Goal: Use online tool/utility: Utilize a website feature to perform a specific function

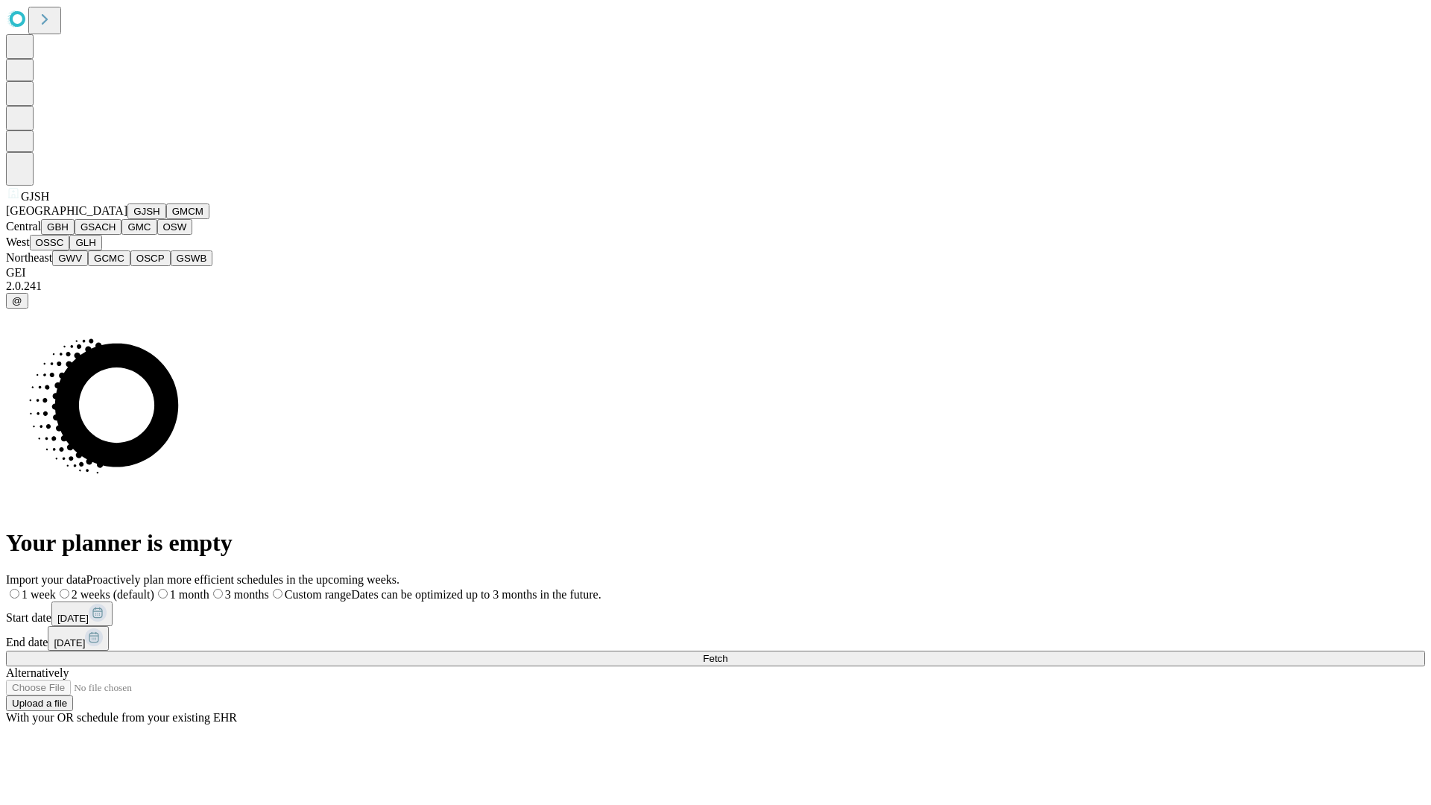
click at [127, 219] on button "GJSH" at bounding box center [146, 211] width 39 height 16
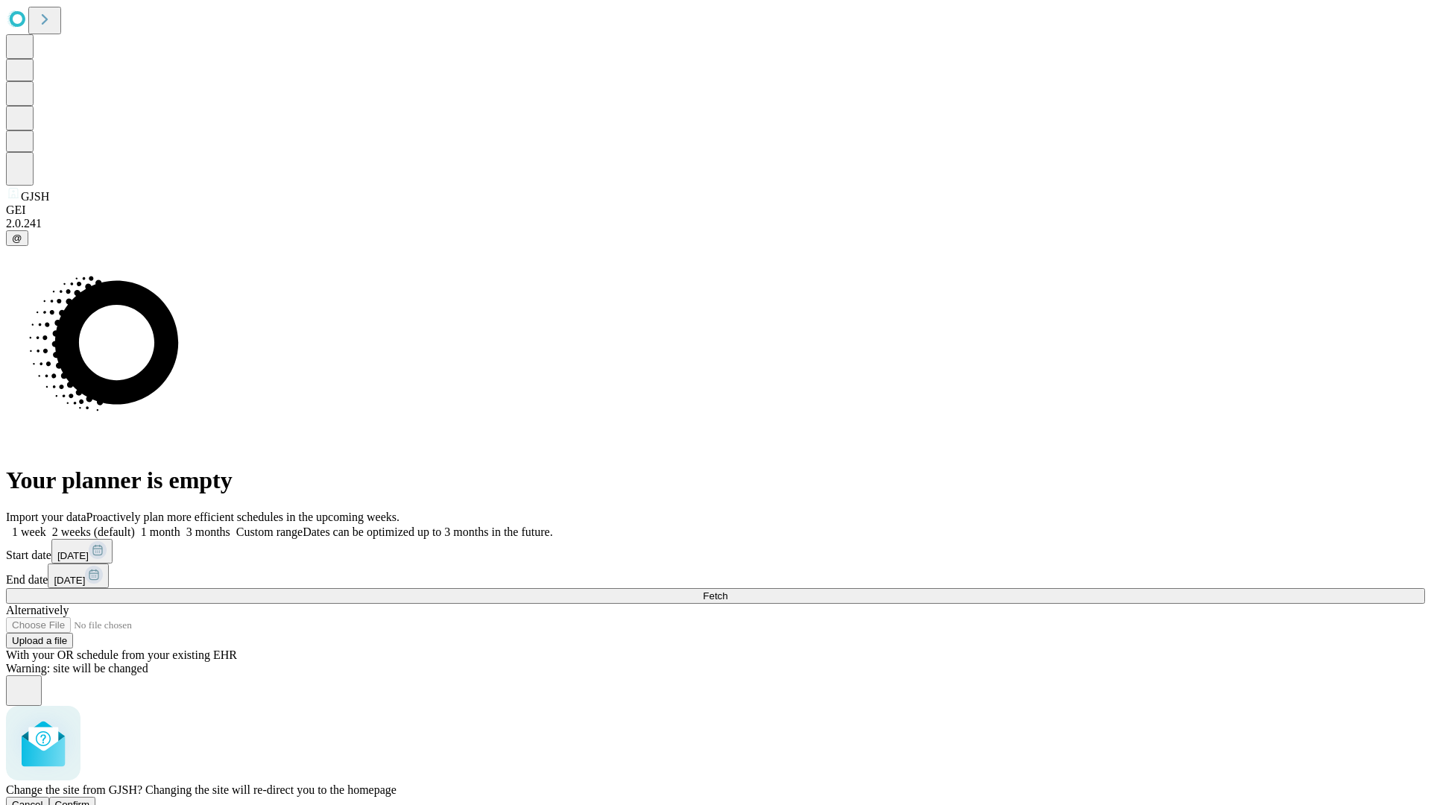
click at [90, 799] on span "Confirm" at bounding box center [72, 804] width 35 height 11
click at [46, 525] on label "1 week" at bounding box center [26, 531] width 40 height 13
click at [727, 590] on span "Fetch" at bounding box center [715, 595] width 25 height 11
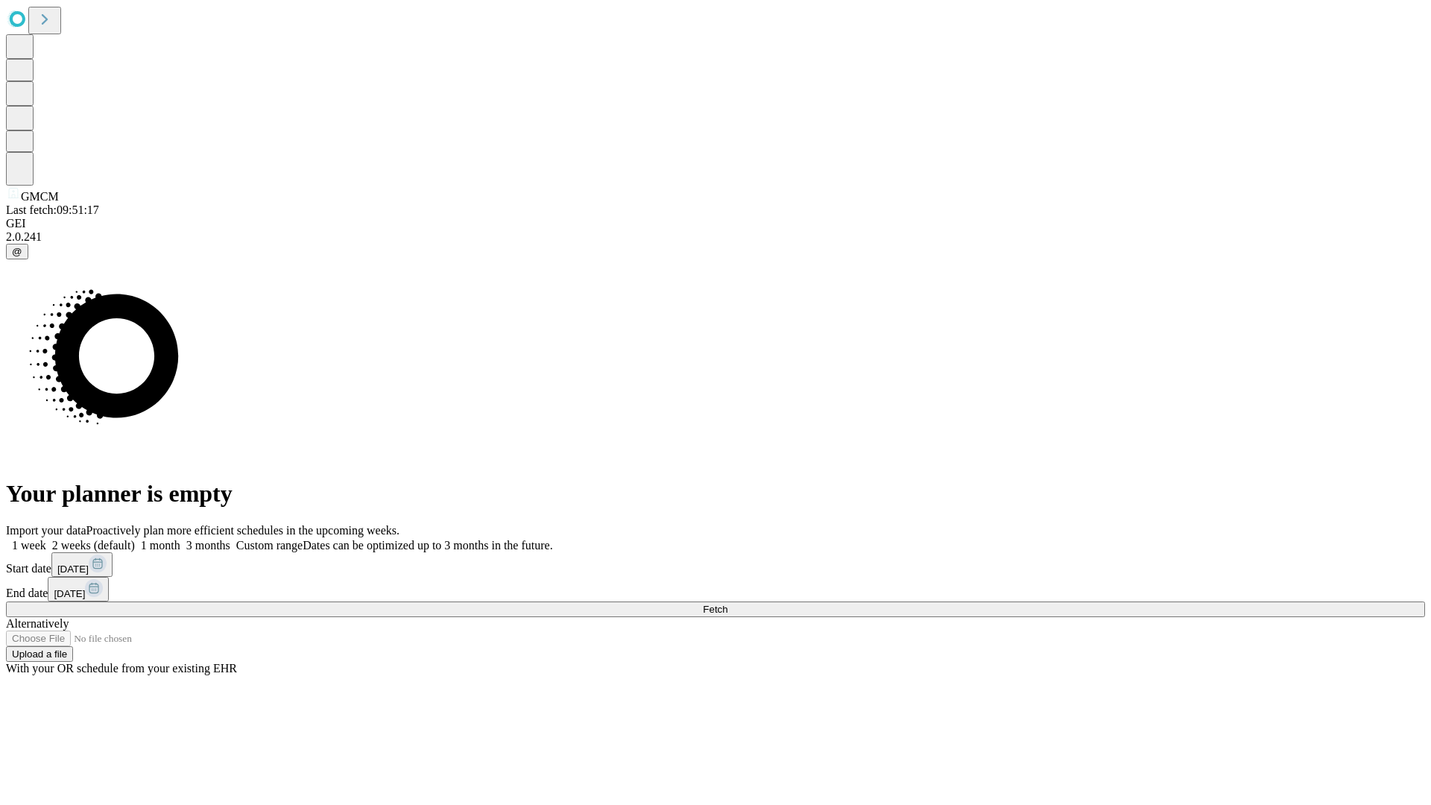
click at [46, 539] on label "1 week" at bounding box center [26, 545] width 40 height 13
click at [727, 604] on span "Fetch" at bounding box center [715, 609] width 25 height 11
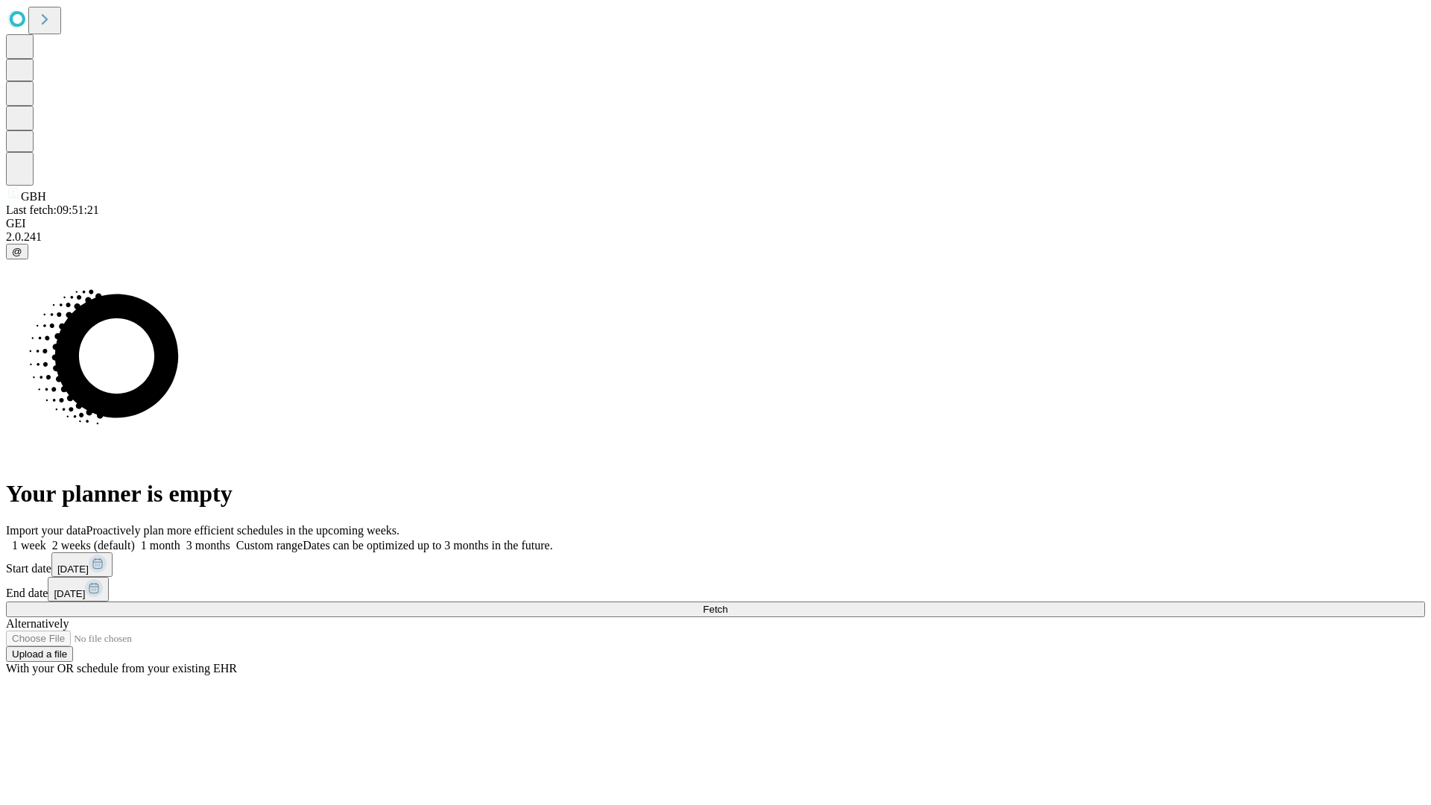
click at [46, 539] on label "1 week" at bounding box center [26, 545] width 40 height 13
click at [727, 604] on span "Fetch" at bounding box center [715, 609] width 25 height 11
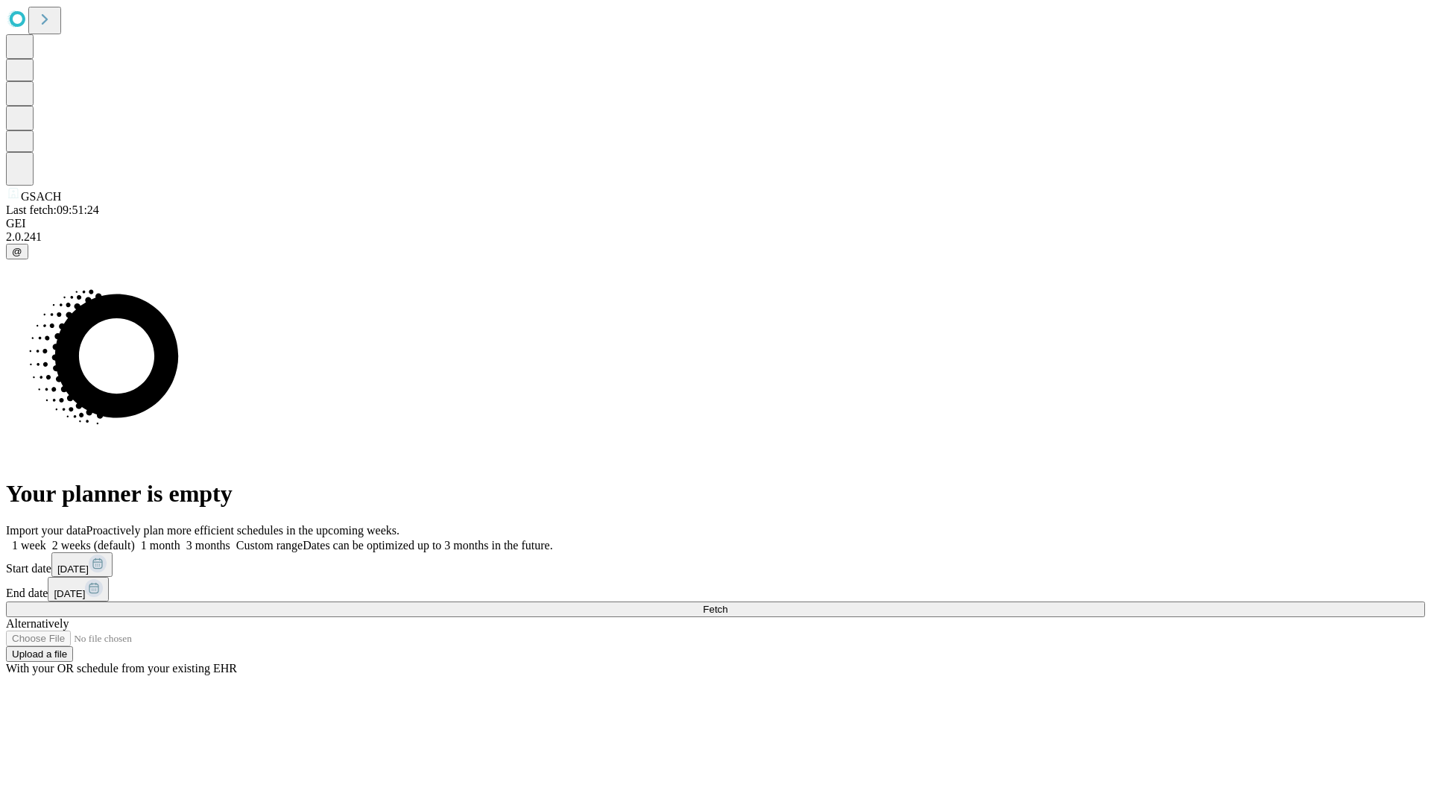
click at [46, 539] on label "1 week" at bounding box center [26, 545] width 40 height 13
click at [727, 604] on span "Fetch" at bounding box center [715, 609] width 25 height 11
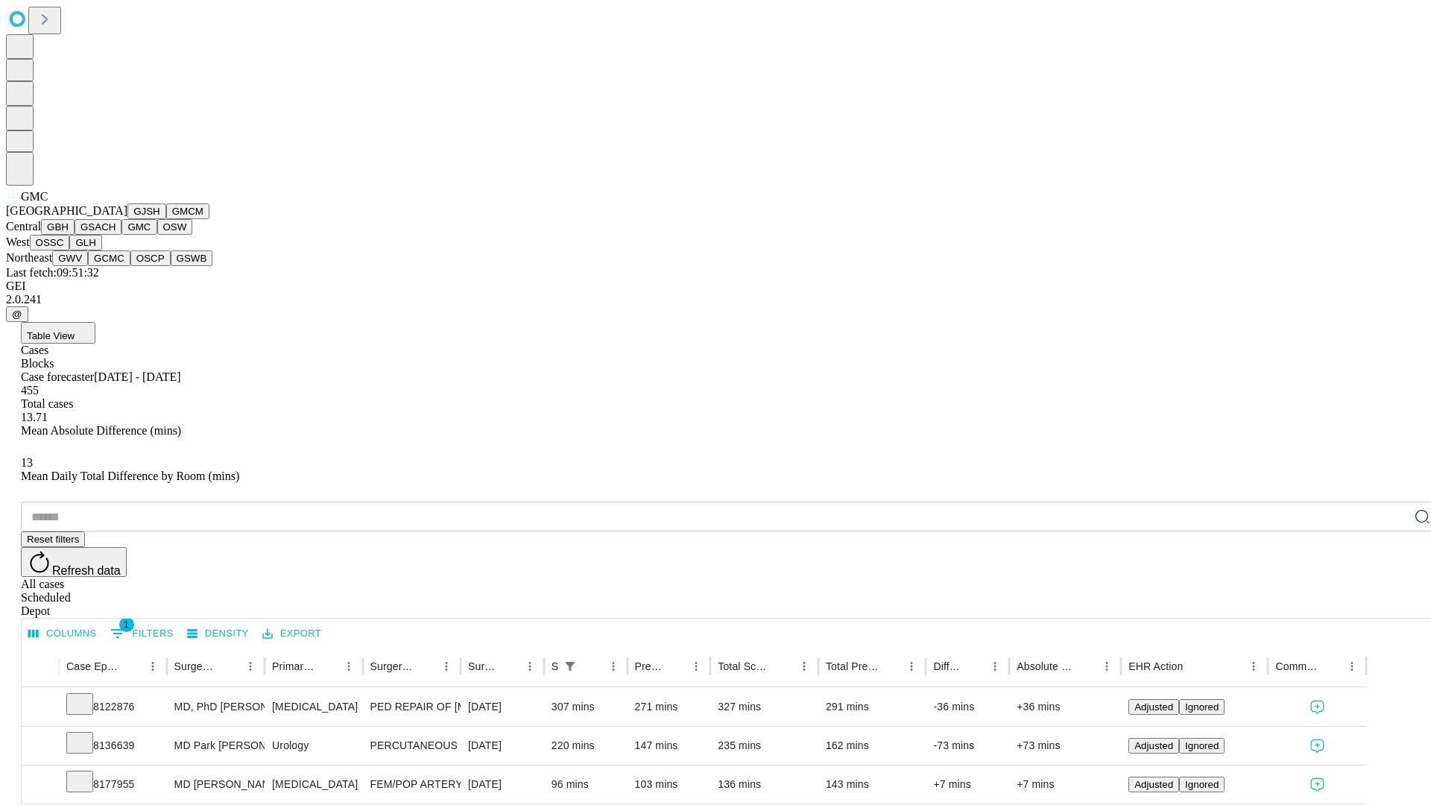
click at [157, 235] on button "OSW" at bounding box center [175, 227] width 36 height 16
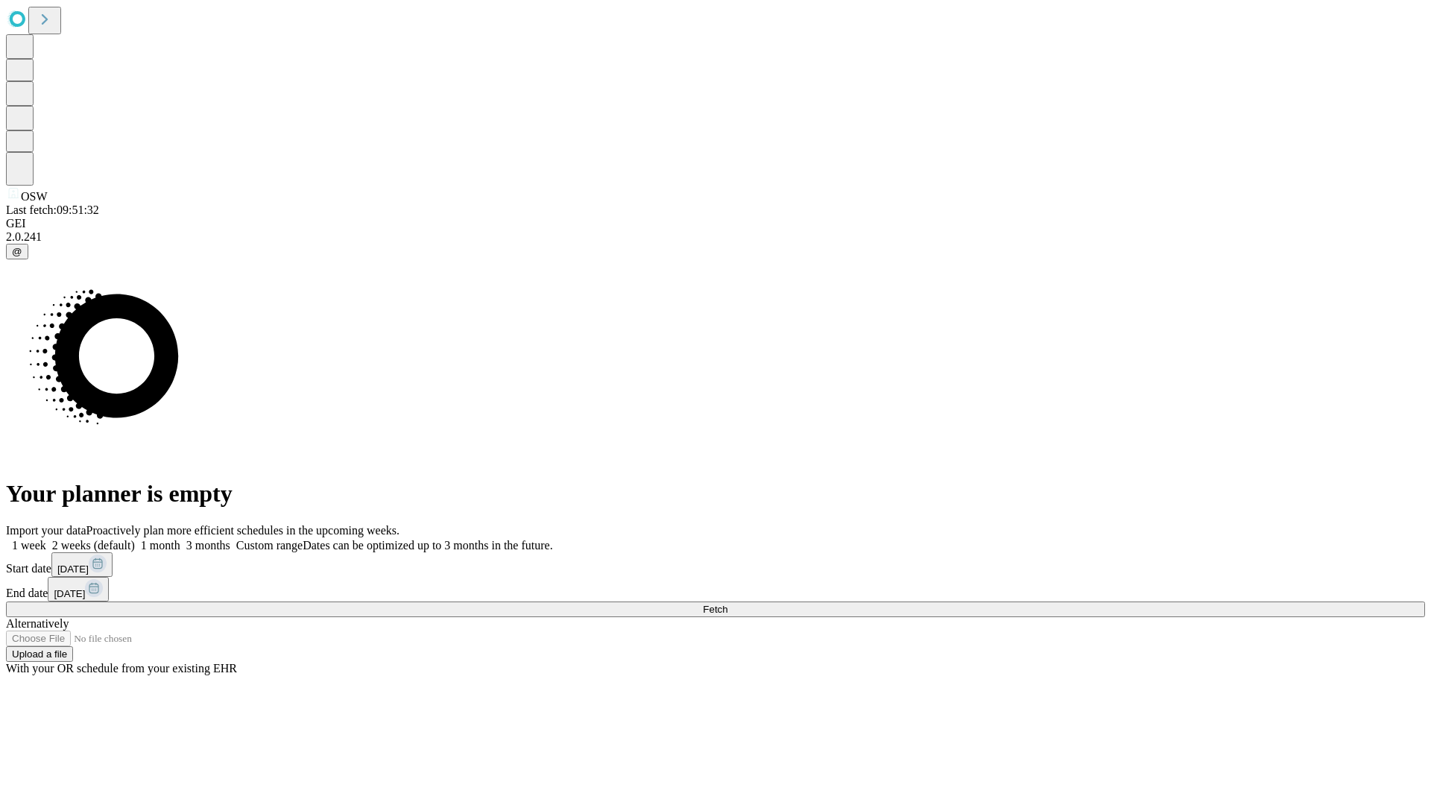
click at [46, 539] on label "1 week" at bounding box center [26, 545] width 40 height 13
click at [727, 604] on span "Fetch" at bounding box center [715, 609] width 25 height 11
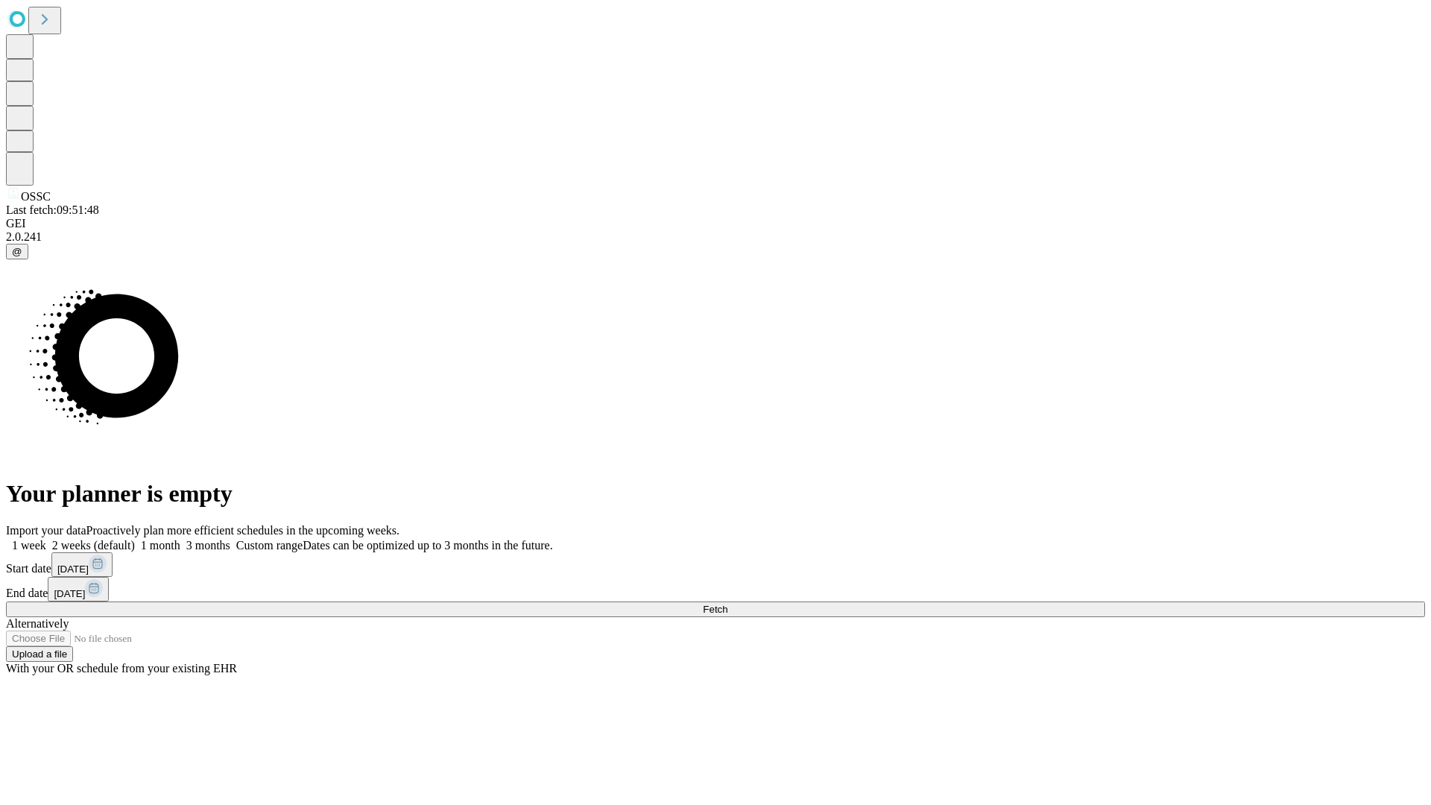
click at [46, 539] on label "1 week" at bounding box center [26, 545] width 40 height 13
click at [727, 604] on span "Fetch" at bounding box center [715, 609] width 25 height 11
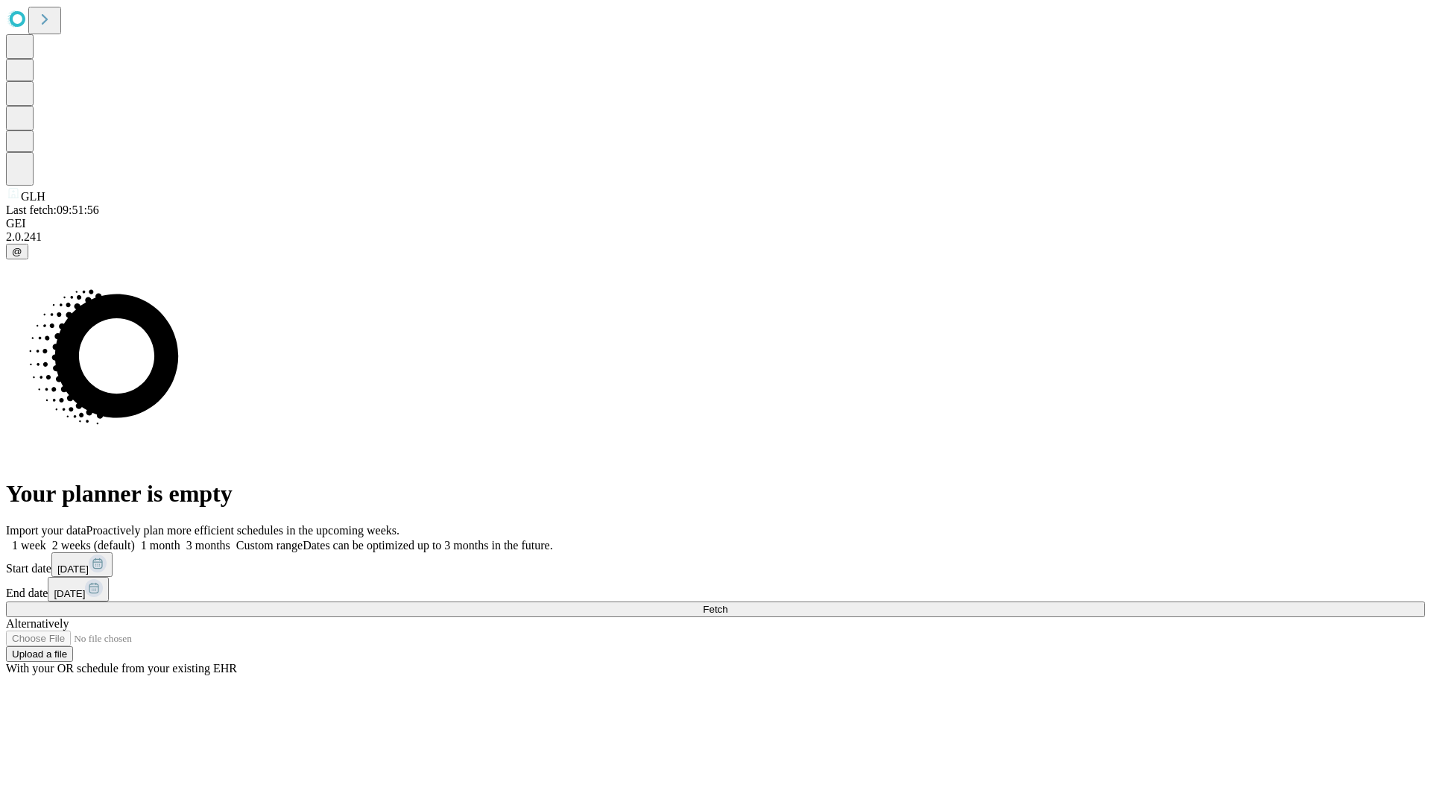
click at [46, 539] on label "1 week" at bounding box center [26, 545] width 40 height 13
click at [727, 604] on span "Fetch" at bounding box center [715, 609] width 25 height 11
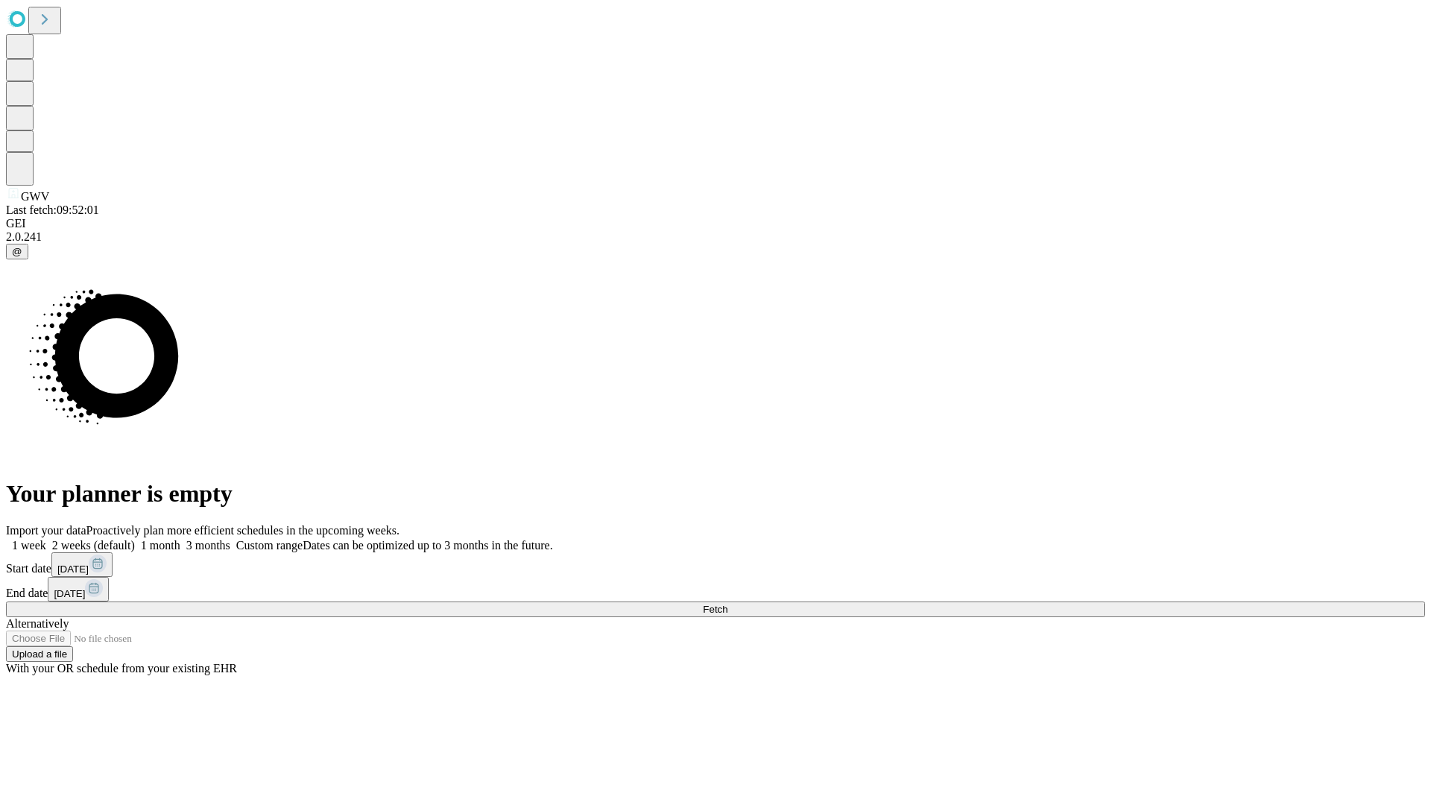
click at [46, 539] on label "1 week" at bounding box center [26, 545] width 40 height 13
click at [727, 604] on span "Fetch" at bounding box center [715, 609] width 25 height 11
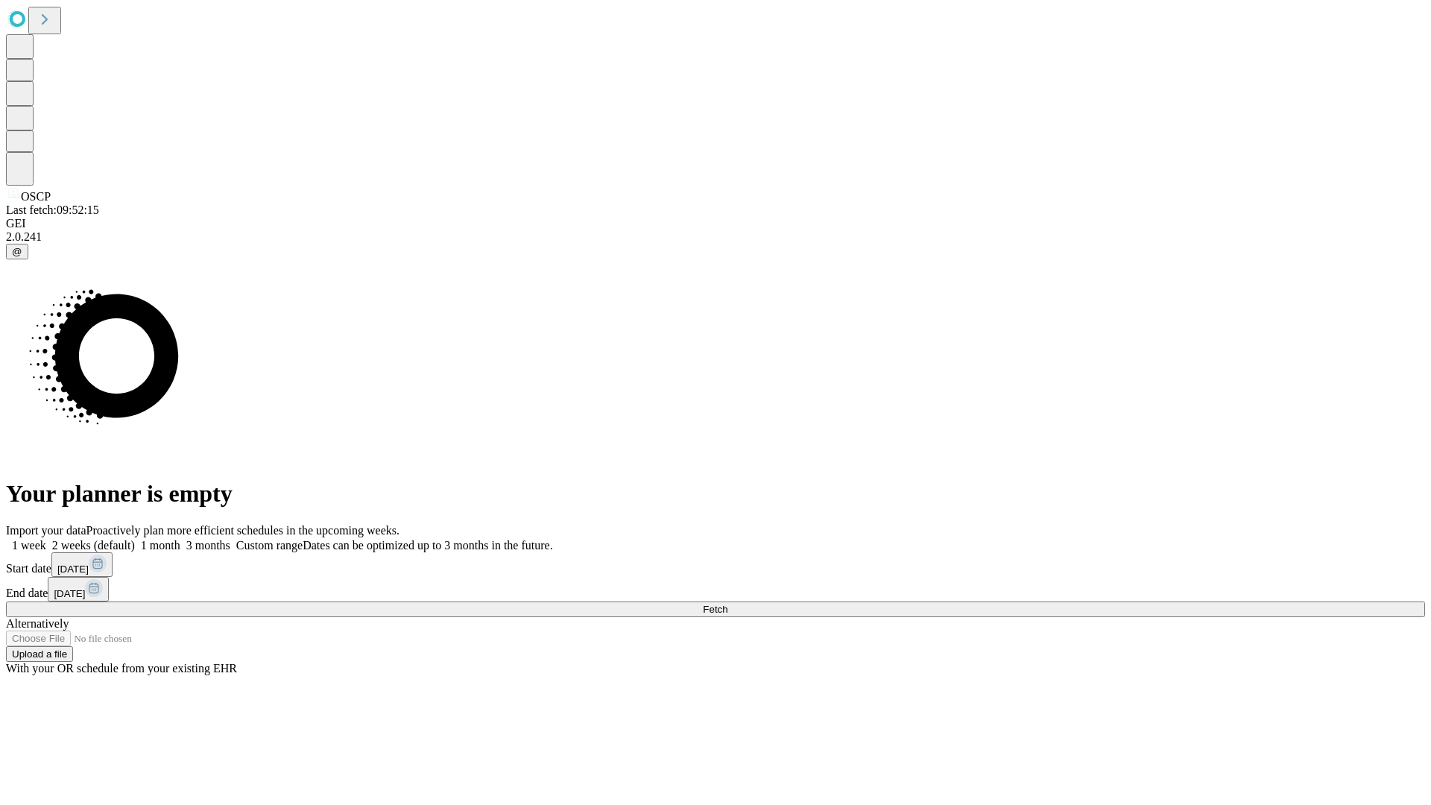
click at [46, 539] on label "1 week" at bounding box center [26, 545] width 40 height 13
click at [727, 604] on span "Fetch" at bounding box center [715, 609] width 25 height 11
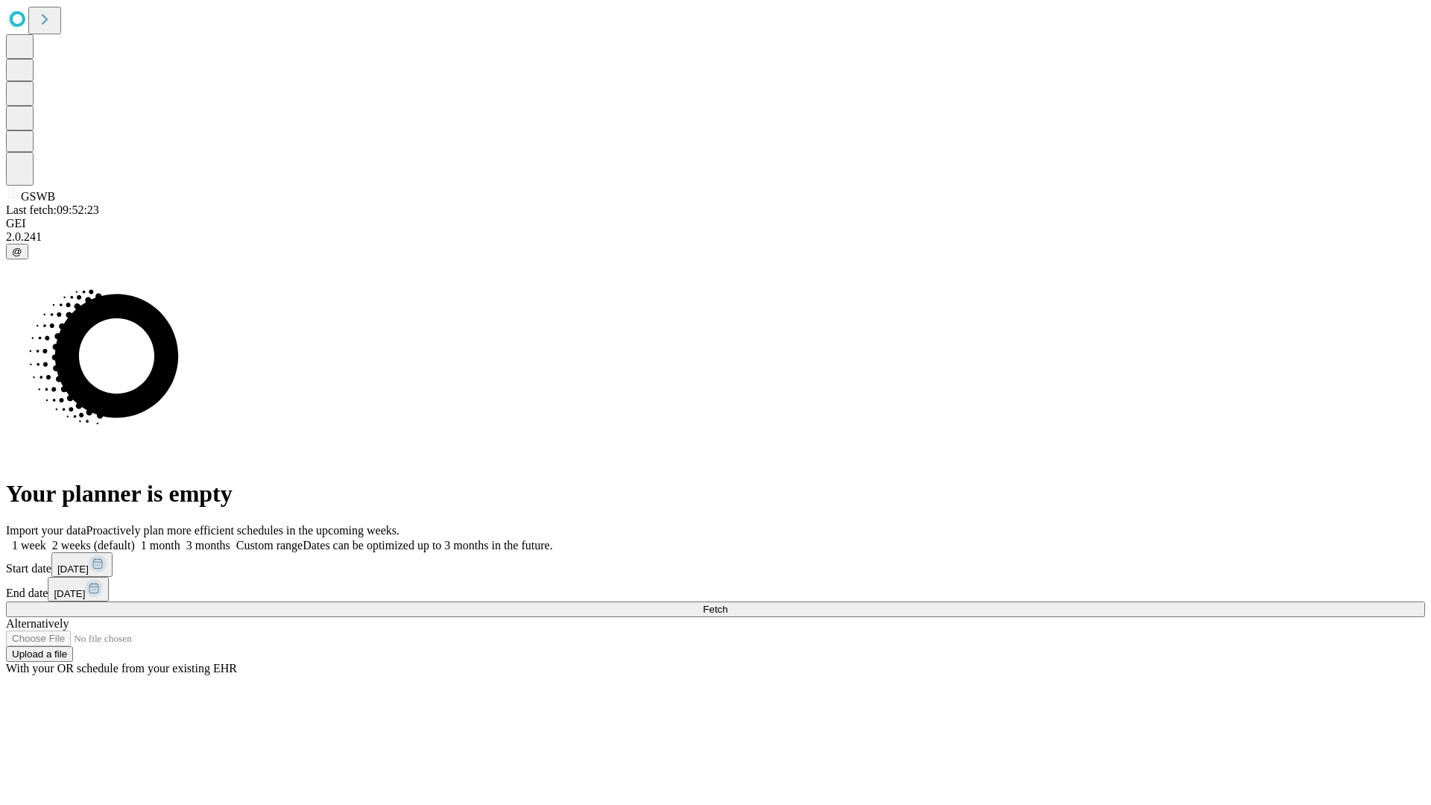
click at [46, 539] on label "1 week" at bounding box center [26, 545] width 40 height 13
click at [727, 604] on span "Fetch" at bounding box center [715, 609] width 25 height 11
